Goal: Find specific page/section: Find specific page/section

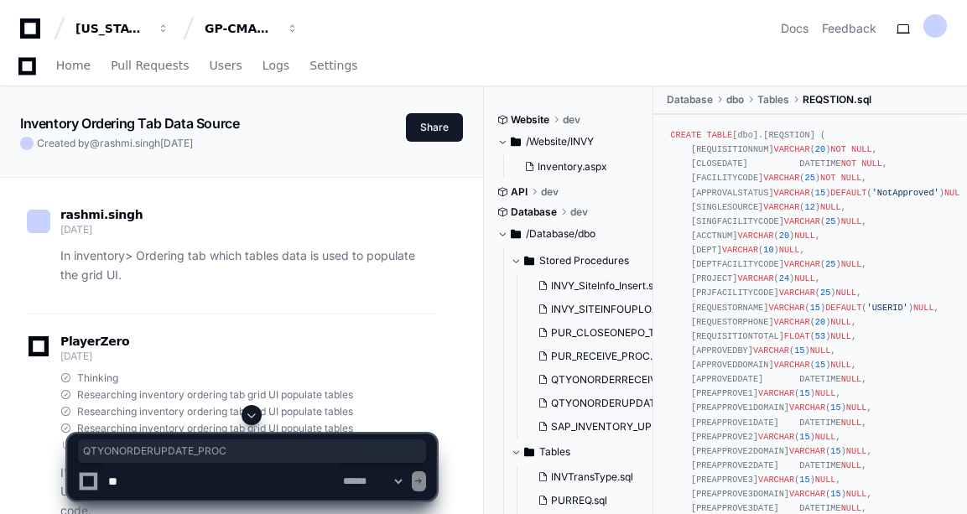
scroll to position [4073, 0]
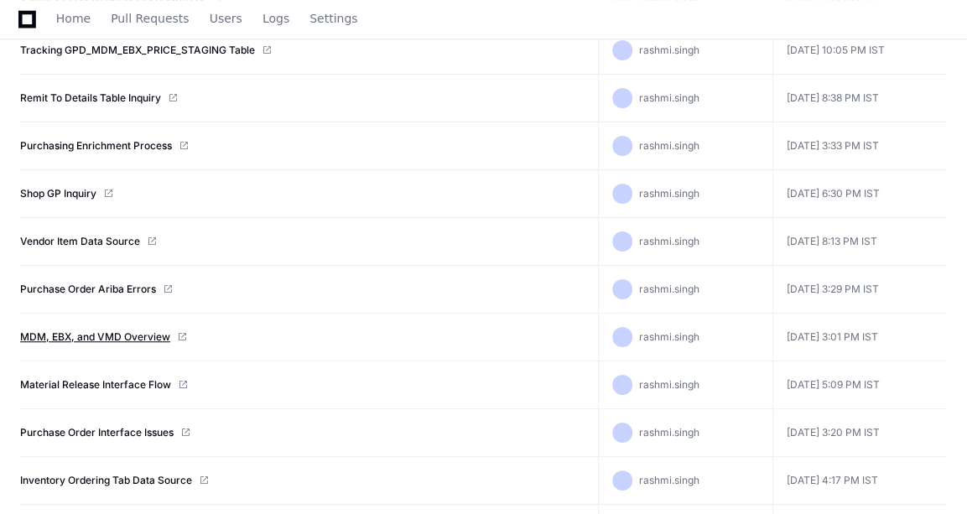
scroll to position [500, 0]
click at [65, 189] on link "Shop GP Inquiry" at bounding box center [58, 194] width 76 height 13
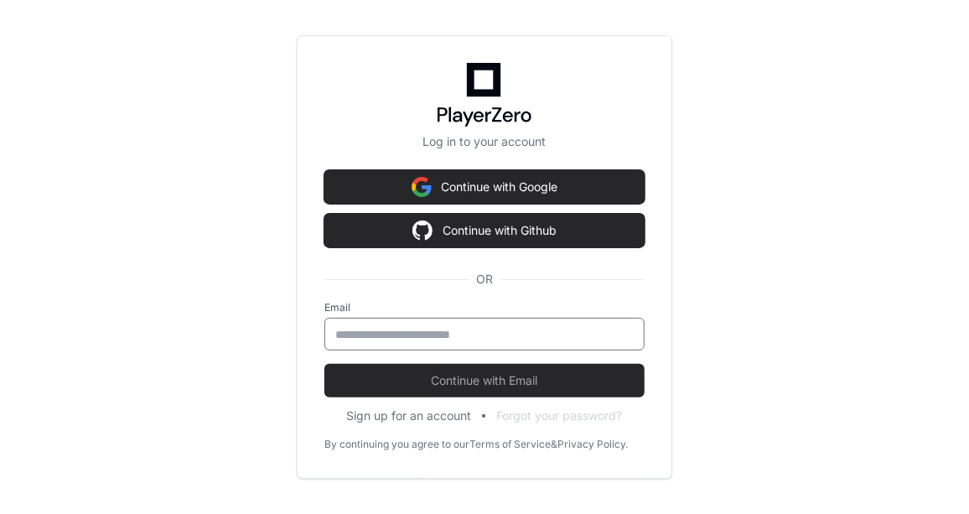
click at [377, 333] on input "email" at bounding box center [484, 334] width 299 height 17
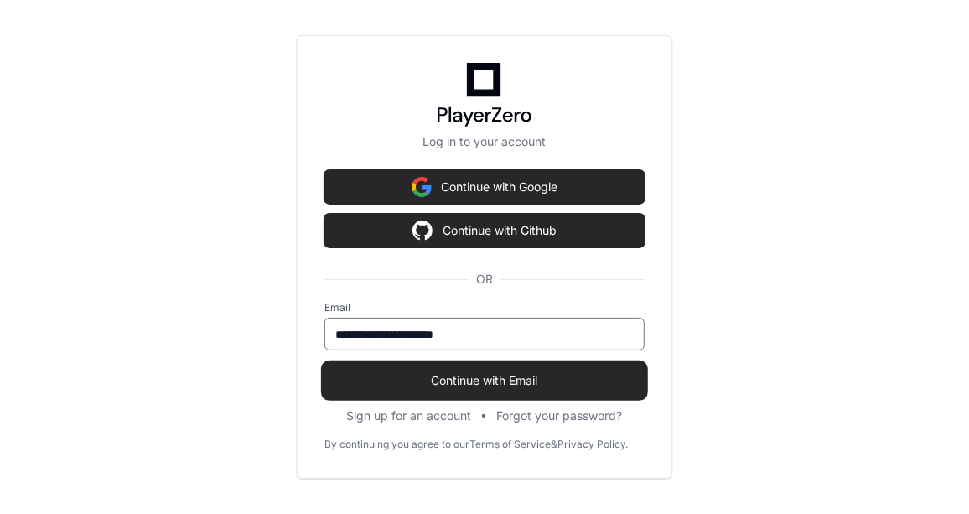
type input "**********"
click at [428, 385] on span "Continue with Email" at bounding box center [485, 380] width 320 height 17
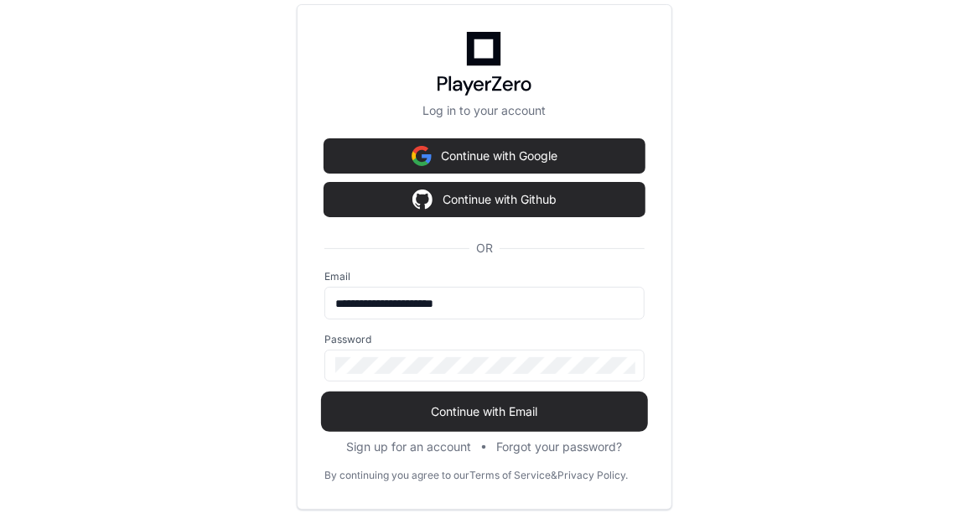
click at [497, 416] on span "Continue with Email" at bounding box center [485, 411] width 320 height 17
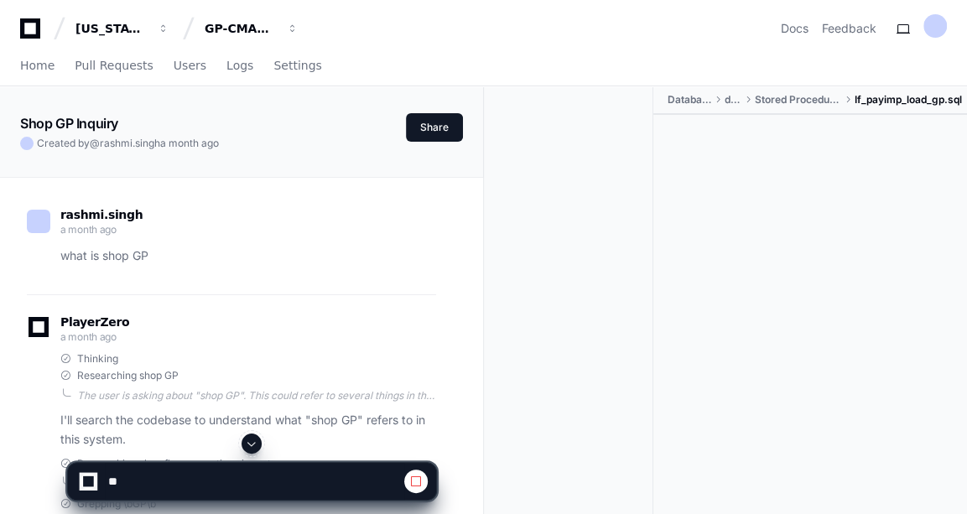
scroll to position [121, 0]
